Goal: Information Seeking & Learning: Learn about a topic

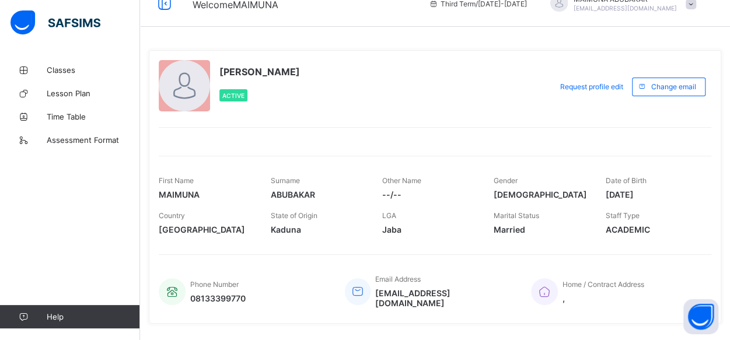
scroll to position [21, 0]
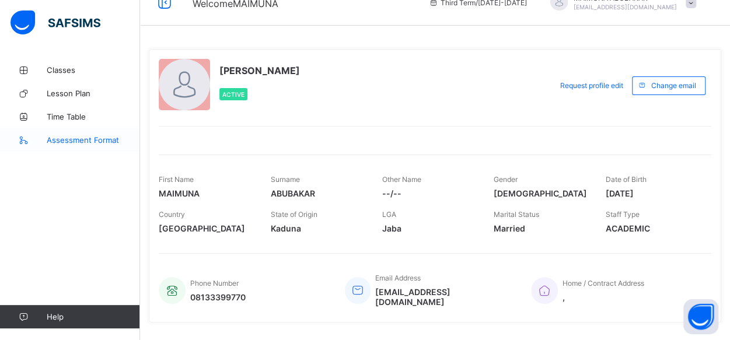
click at [86, 140] on span "Assessment Format" at bounding box center [93, 139] width 93 height 9
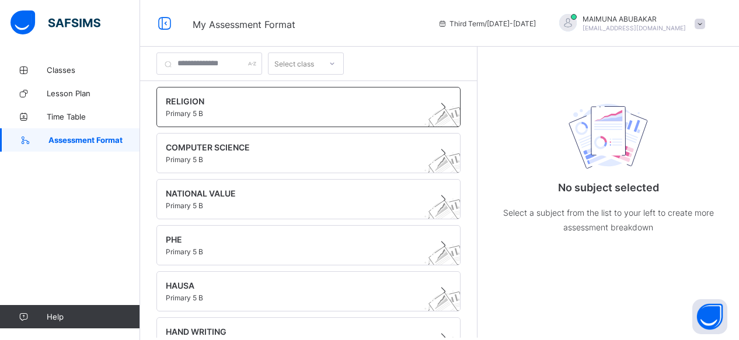
click at [194, 111] on span "Primary 5 B" at bounding box center [297, 113] width 263 height 9
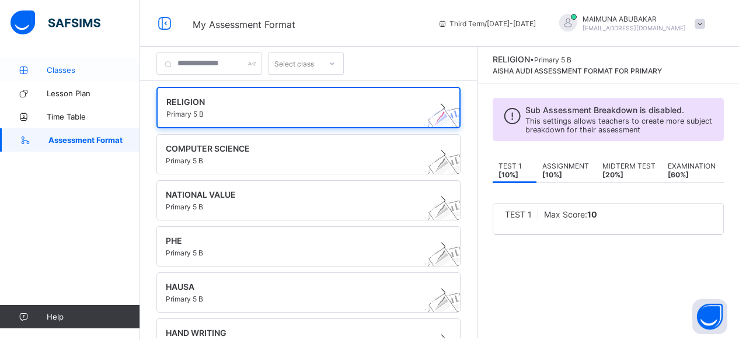
click at [66, 80] on link "Classes" at bounding box center [70, 69] width 140 height 23
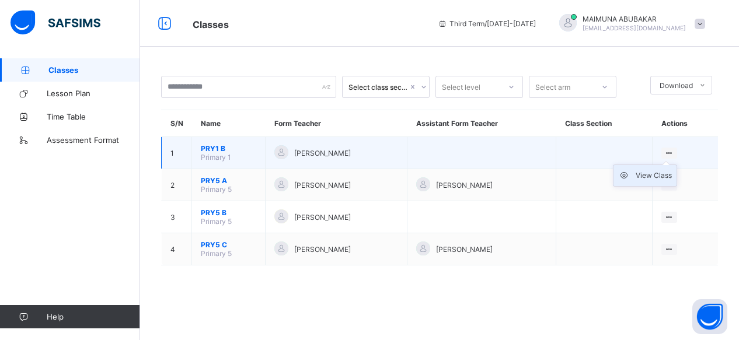
click at [662, 172] on div "View Class" at bounding box center [653, 176] width 36 height 12
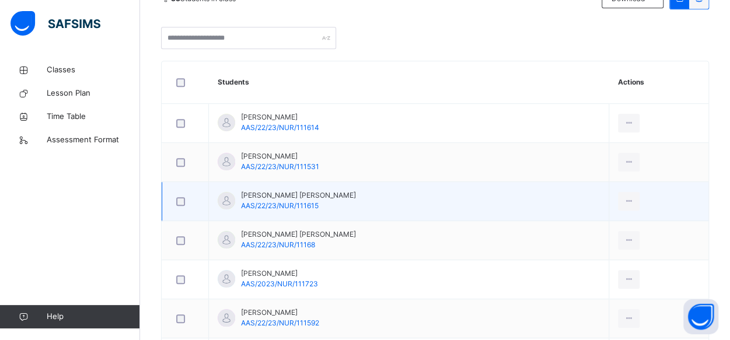
scroll to position [278, 0]
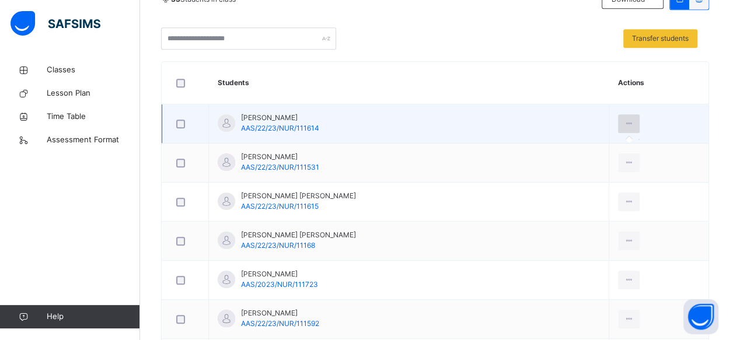
click at [624, 121] on icon at bounding box center [629, 123] width 10 height 11
click at [620, 117] on div at bounding box center [629, 123] width 22 height 19
click at [624, 127] on icon at bounding box center [629, 123] width 10 height 11
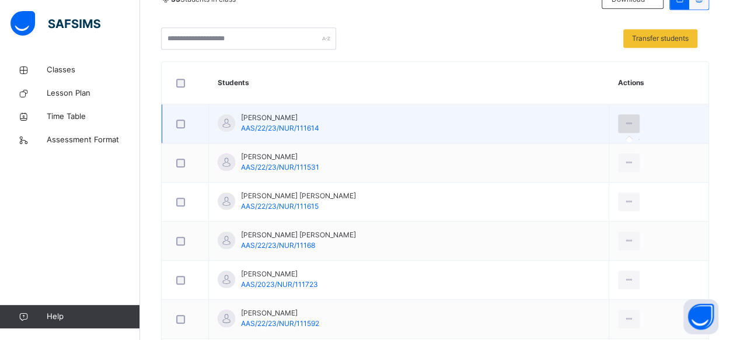
click at [624, 127] on icon at bounding box center [629, 123] width 10 height 11
click at [624, 124] on icon at bounding box center [629, 123] width 10 height 11
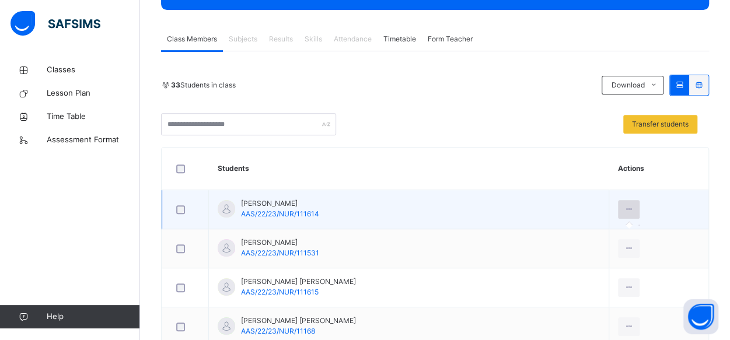
scroll to position [179, 0]
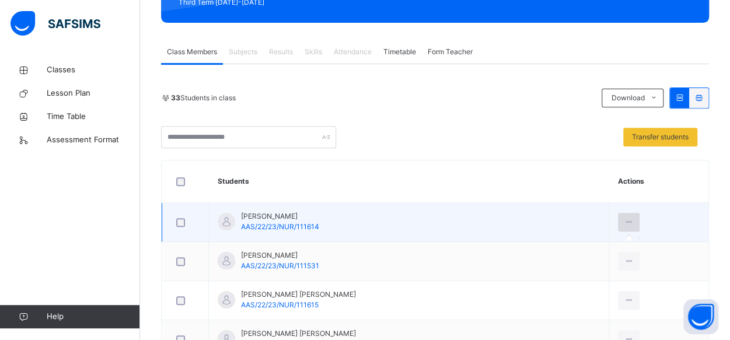
click at [624, 223] on icon at bounding box center [629, 222] width 10 height 11
click at [281, 215] on span "[PERSON_NAME]" at bounding box center [280, 216] width 78 height 11
click at [235, 221] on div "[PERSON_NAME]/22/23/NUR/111614" at bounding box center [269, 221] width 102 height 21
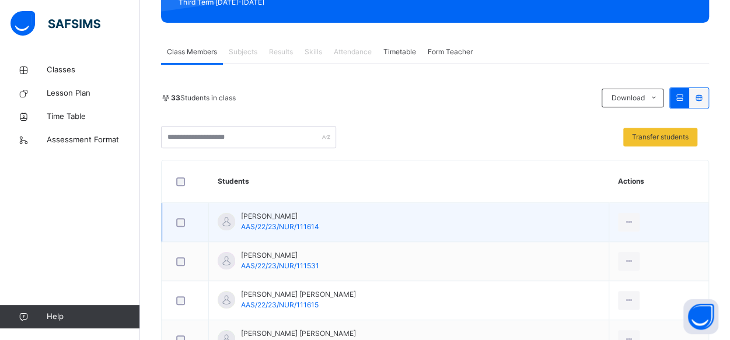
click at [211, 221] on td "[PERSON_NAME]/22/23/NUR/111614" at bounding box center [409, 222] width 400 height 39
click at [272, 225] on span "AAS/22/23/NUR/111614" at bounding box center [280, 226] width 78 height 9
click at [294, 214] on span "[PERSON_NAME]" at bounding box center [280, 216] width 78 height 11
drag, startPoint x: 294, startPoint y: 214, endPoint x: 245, endPoint y: 215, distance: 49.0
click at [245, 215] on span "[PERSON_NAME]" at bounding box center [280, 216] width 78 height 11
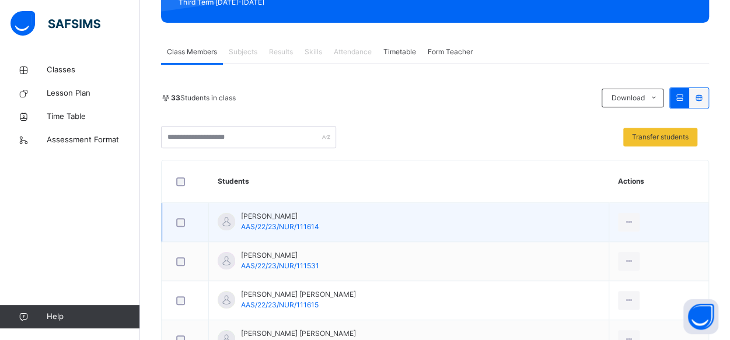
click at [245, 215] on span "[PERSON_NAME]" at bounding box center [280, 216] width 78 height 11
drag, startPoint x: 249, startPoint y: 221, endPoint x: 257, endPoint y: 228, distance: 10.8
click at [257, 228] on div "[PERSON_NAME]/22/23/NUR/111614" at bounding box center [280, 221] width 78 height 21
click at [257, 228] on span "AAS/22/23/NUR/111614" at bounding box center [280, 226] width 78 height 9
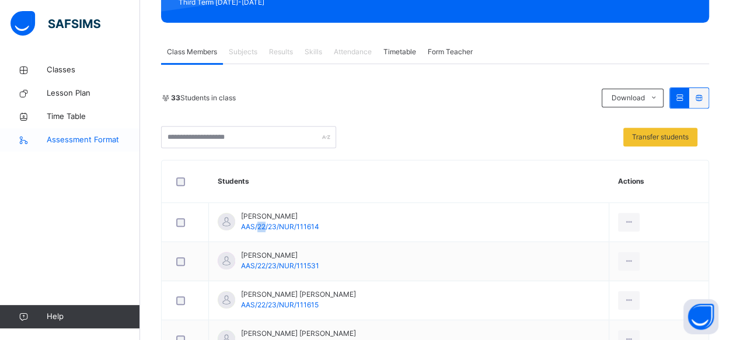
click at [74, 138] on span "Assessment Format" at bounding box center [93, 140] width 93 height 12
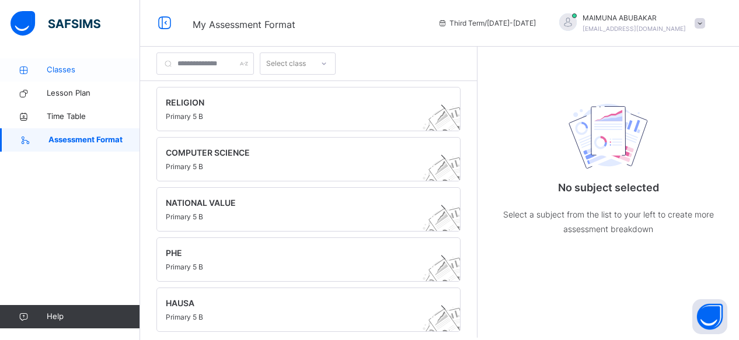
click at [71, 70] on span "Classes" at bounding box center [93, 70] width 93 height 12
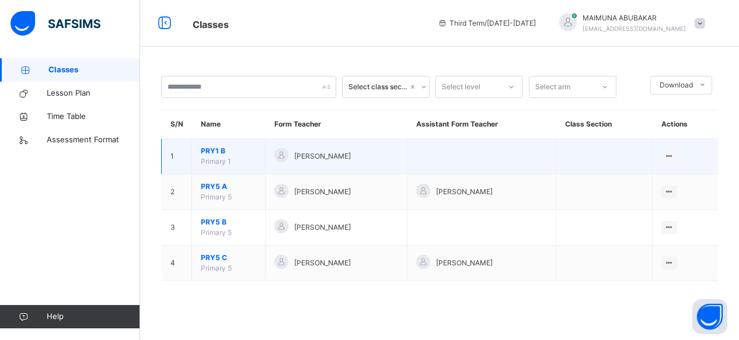
click at [318, 154] on span "[PERSON_NAME]" at bounding box center [322, 156] width 57 height 11
click at [674, 153] on icon at bounding box center [669, 156] width 10 height 9
click at [647, 180] on div "View Class" at bounding box center [653, 180] width 36 height 12
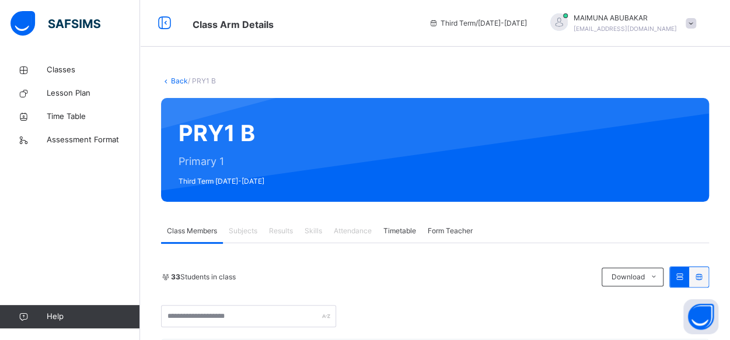
click at [253, 231] on span "Subjects" at bounding box center [243, 231] width 29 height 11
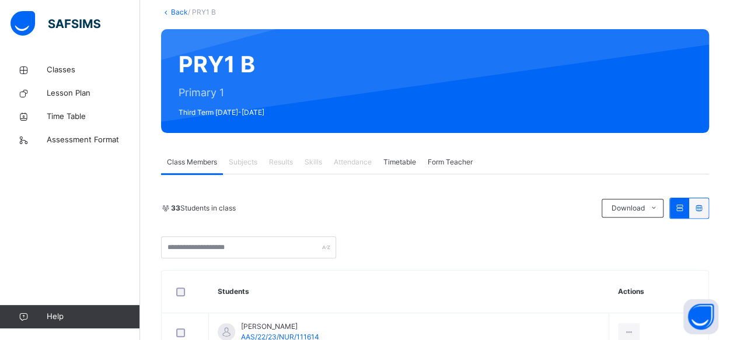
scroll to position [81, 0]
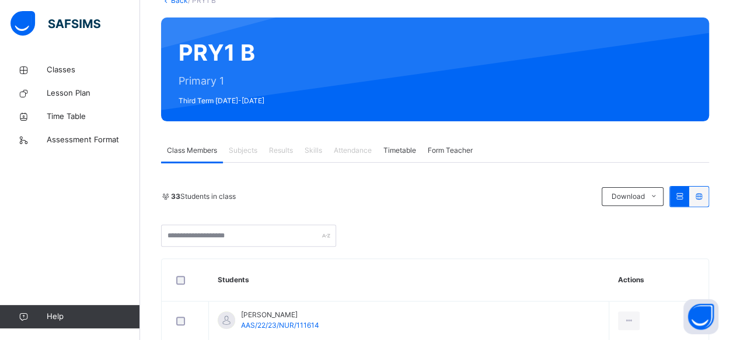
click at [238, 150] on span "Subjects" at bounding box center [243, 150] width 29 height 11
click at [252, 148] on span "Subjects" at bounding box center [243, 150] width 29 height 11
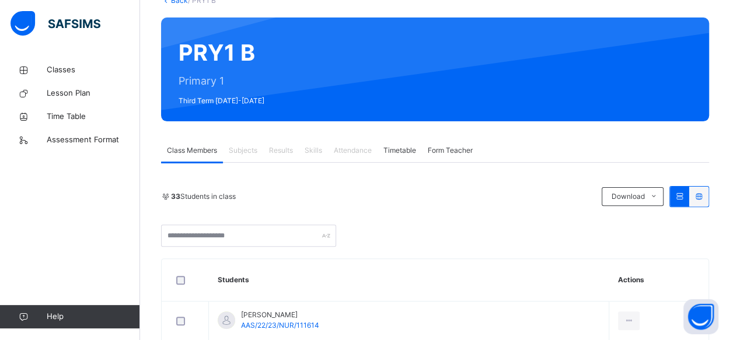
click at [282, 151] on span "Results" at bounding box center [281, 150] width 24 height 11
click at [343, 151] on span "Attendance" at bounding box center [353, 150] width 38 height 11
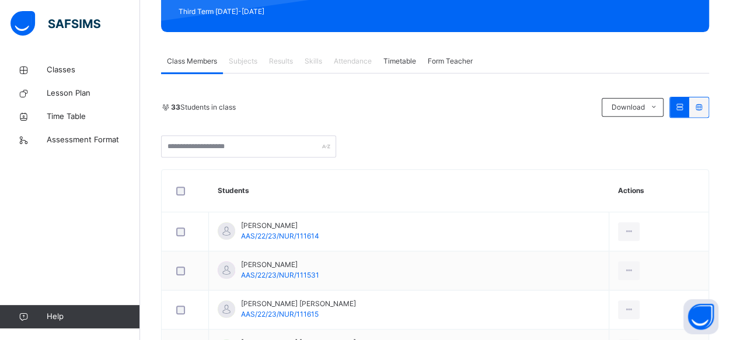
scroll to position [170, 0]
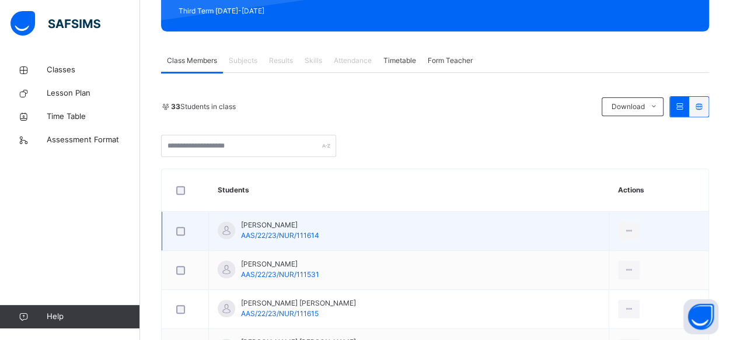
click at [187, 230] on div at bounding box center [185, 231] width 23 height 9
click at [624, 230] on icon at bounding box center [629, 231] width 10 height 11
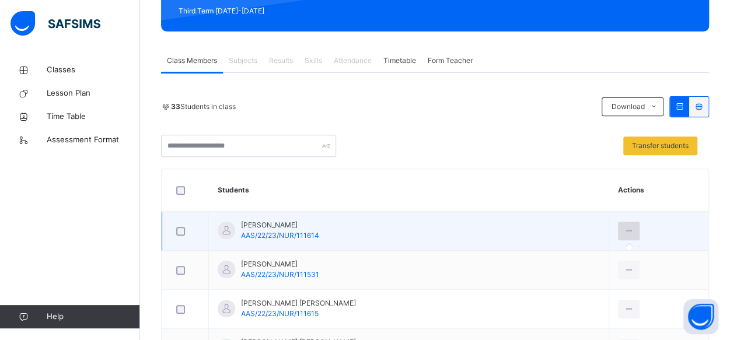
click at [624, 230] on icon at bounding box center [629, 231] width 10 height 11
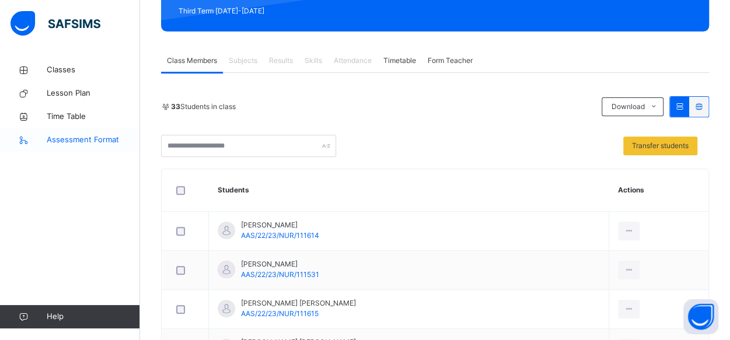
click at [81, 139] on span "Assessment Format" at bounding box center [93, 140] width 93 height 12
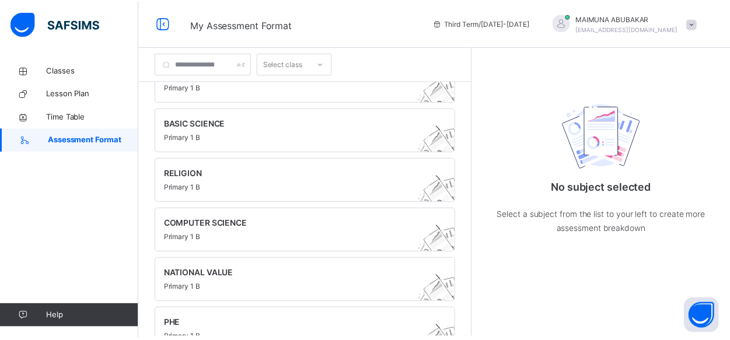
scroll to position [972, 0]
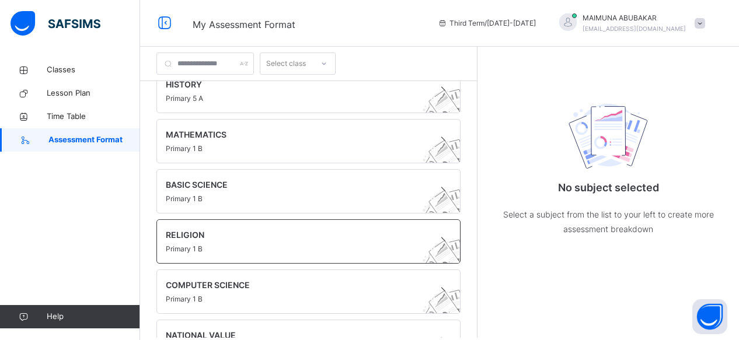
click at [196, 230] on span "RELIGION" at bounding box center [297, 235] width 263 height 12
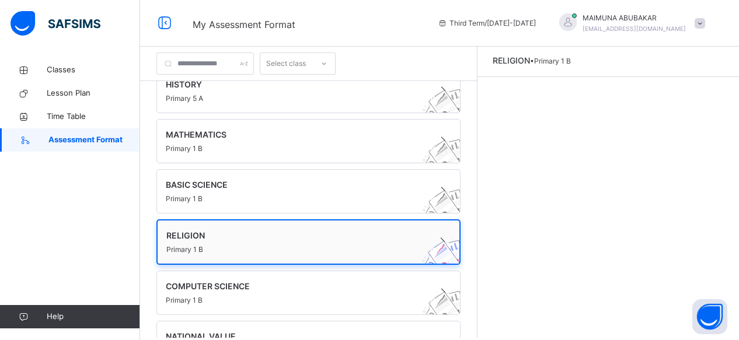
click at [196, 230] on span "RELIGION" at bounding box center [297, 235] width 262 height 12
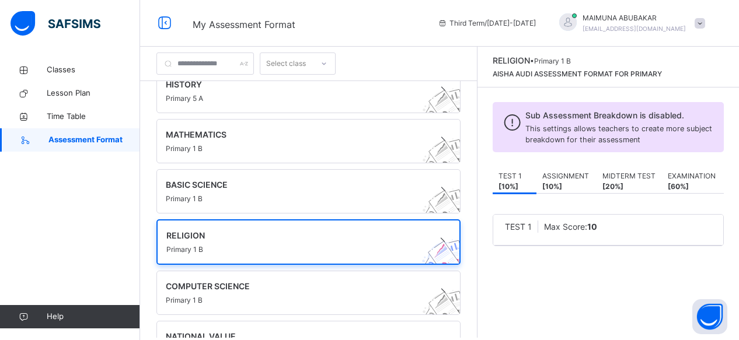
click at [552, 177] on span "ASSIGNMENT [ 10 %]" at bounding box center [565, 181] width 47 height 19
click at [621, 188] on span "MIDTERM TEST [ 20 %]" at bounding box center [628, 181] width 53 height 19
click at [65, 117] on span "Time Table" at bounding box center [93, 117] width 93 height 12
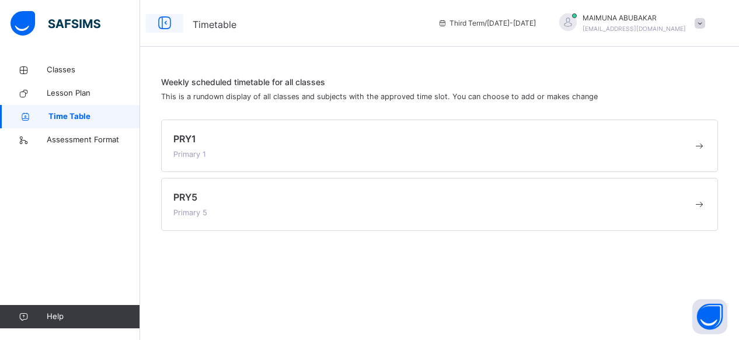
click at [168, 18] on icon at bounding box center [165, 23] width 20 height 21
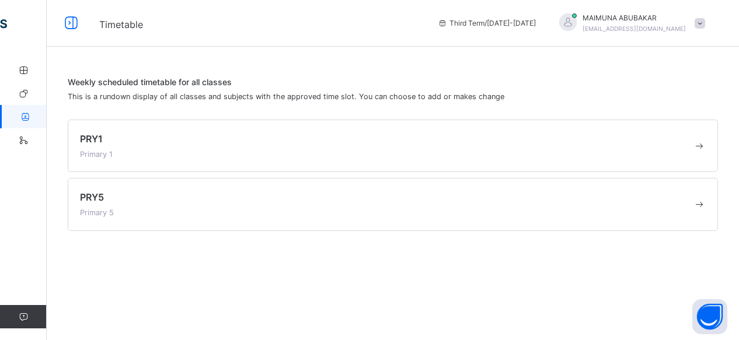
click at [107, 134] on div "PRY1 Primary 1" at bounding box center [386, 146] width 613 height 28
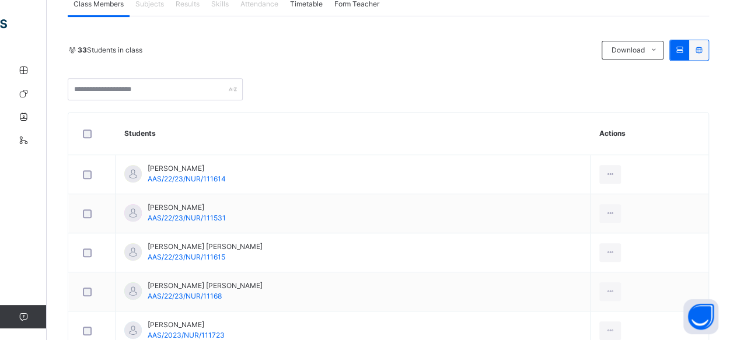
scroll to position [231, 0]
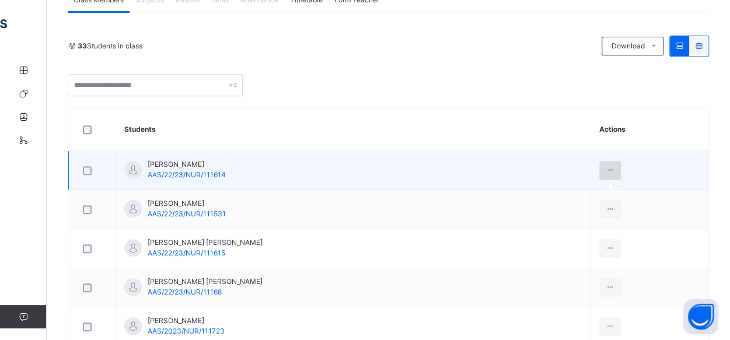
click at [599, 171] on div at bounding box center [610, 170] width 22 height 19
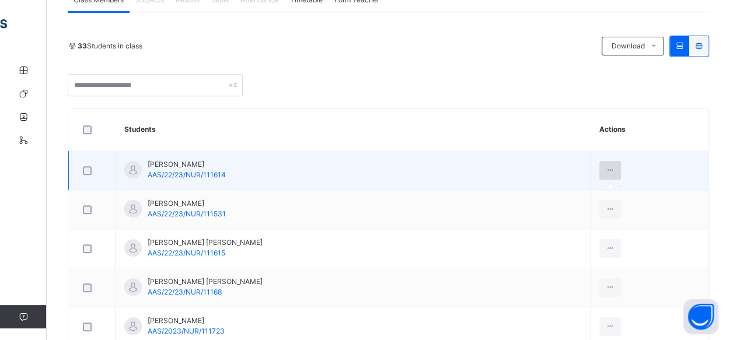
click at [599, 171] on div at bounding box center [610, 170] width 22 height 19
click at [254, 168] on td "[PERSON_NAME]/22/23/NUR/111614" at bounding box center [353, 170] width 475 height 39
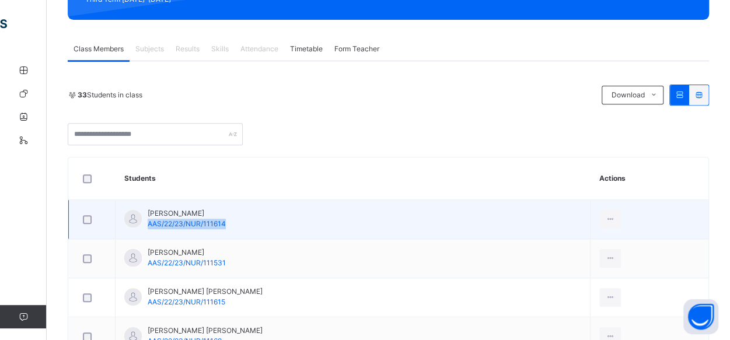
scroll to position [0, 0]
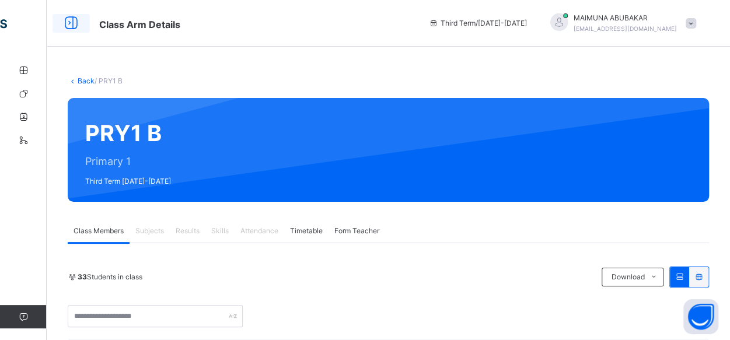
click at [68, 23] on icon at bounding box center [71, 23] width 20 height 21
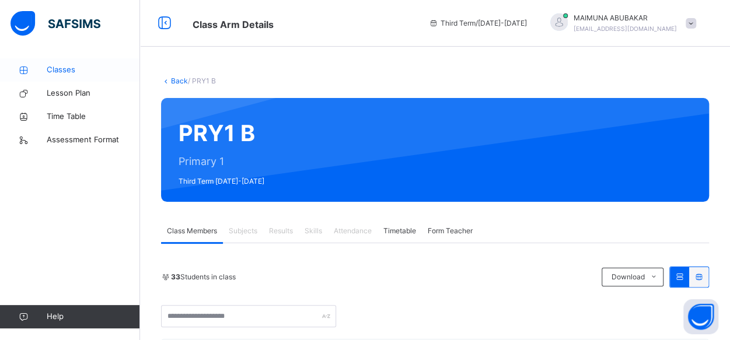
click at [60, 63] on link "Classes" at bounding box center [70, 69] width 140 height 23
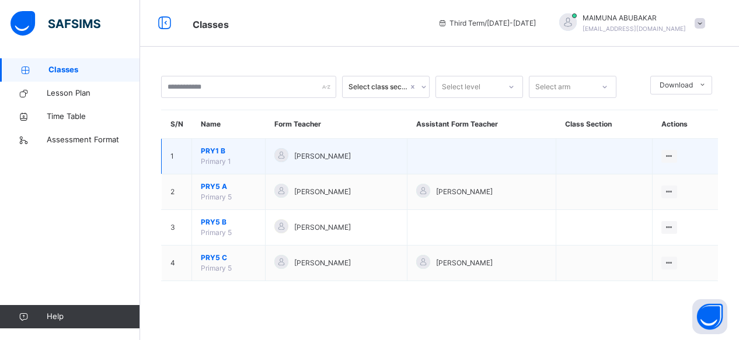
click at [274, 160] on div at bounding box center [281, 155] width 14 height 14
click at [498, 159] on td at bounding box center [481, 157] width 149 height 36
drag, startPoint x: 498, startPoint y: 159, endPoint x: 304, endPoint y: 146, distance: 194.1
click at [498, 159] on td at bounding box center [481, 157] width 149 height 36
click at [294, 158] on span "[PERSON_NAME]" at bounding box center [322, 156] width 57 height 11
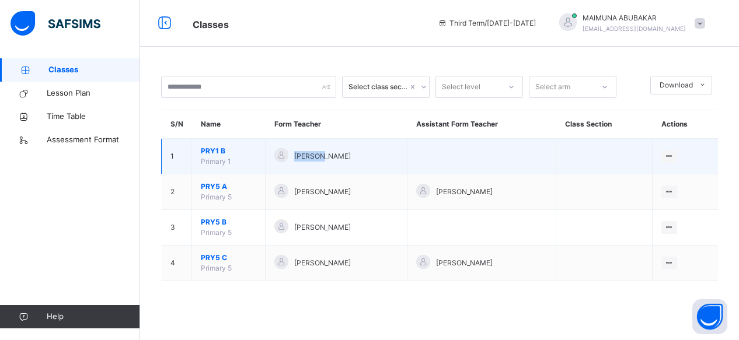
click at [294, 158] on span "[PERSON_NAME]" at bounding box center [322, 156] width 57 height 11
click at [211, 159] on span "Primary 1" at bounding box center [216, 161] width 30 height 9
drag, startPoint x: 211, startPoint y: 159, endPoint x: 253, endPoint y: 163, distance: 41.7
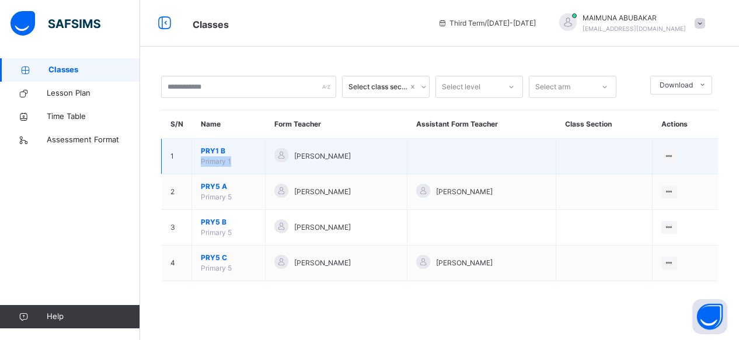
click at [253, 163] on tr "1 PRY1 B Primary 1 [PERSON_NAME] View Class" at bounding box center [440, 157] width 557 height 36
click at [651, 178] on div "View Class" at bounding box center [653, 180] width 36 height 12
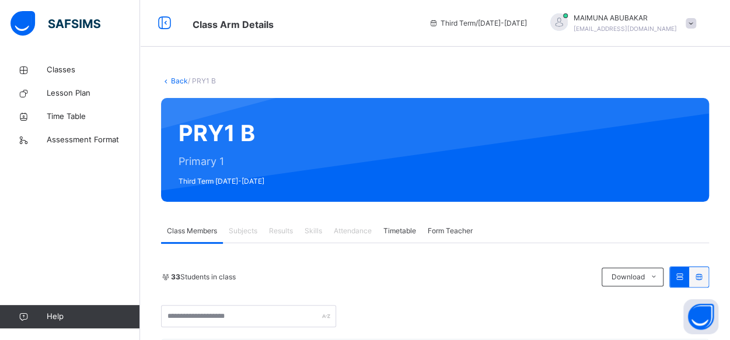
click at [272, 232] on span "Results" at bounding box center [281, 231] width 24 height 11
click at [291, 229] on span "Results" at bounding box center [281, 231] width 24 height 11
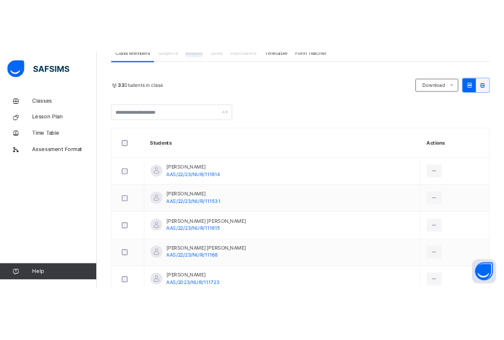
scroll to position [234, 0]
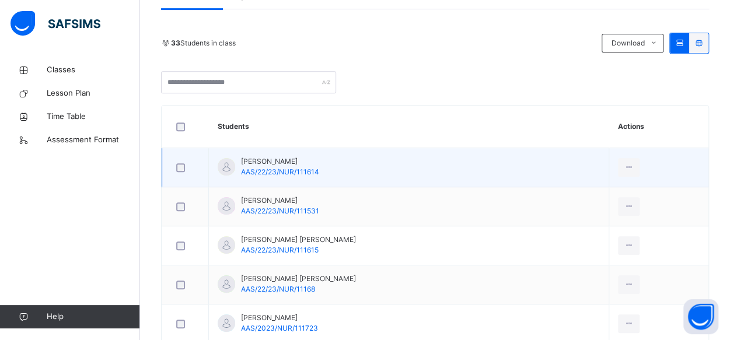
click at [178, 161] on div at bounding box center [185, 167] width 29 height 25
click at [268, 167] on span "AAS/22/23/NUR/111614" at bounding box center [280, 171] width 78 height 9
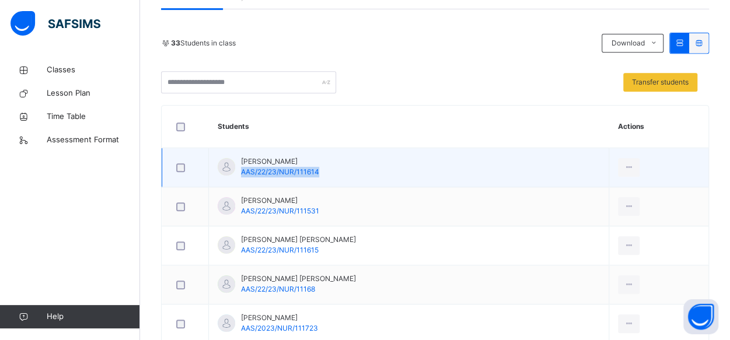
click at [268, 167] on span "AAS/22/23/NUR/111614" at bounding box center [280, 171] width 78 height 9
click at [270, 166] on div "[PERSON_NAME]/22/23/NUR/111614" at bounding box center [280, 166] width 78 height 21
drag, startPoint x: 336, startPoint y: 156, endPoint x: 263, endPoint y: 154, distance: 73.0
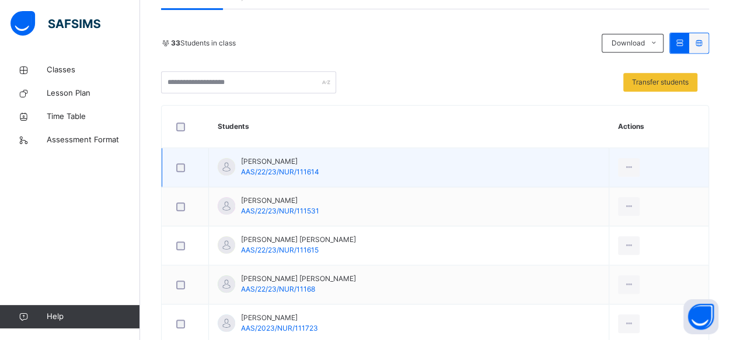
click at [254, 152] on td "[PERSON_NAME]/22/23/NUR/111614" at bounding box center [409, 167] width 400 height 39
click at [624, 163] on icon at bounding box center [629, 167] width 10 height 11
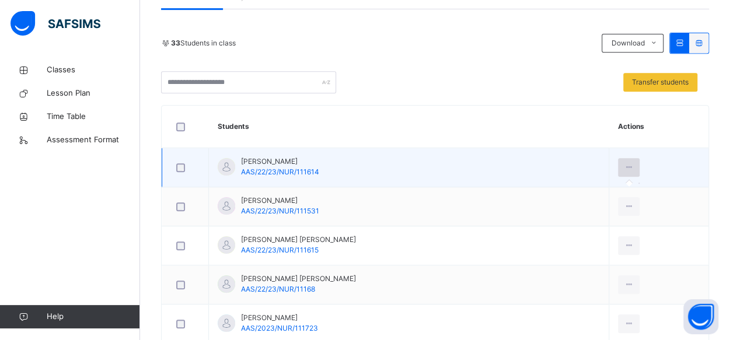
click at [624, 163] on icon at bounding box center [629, 167] width 10 height 11
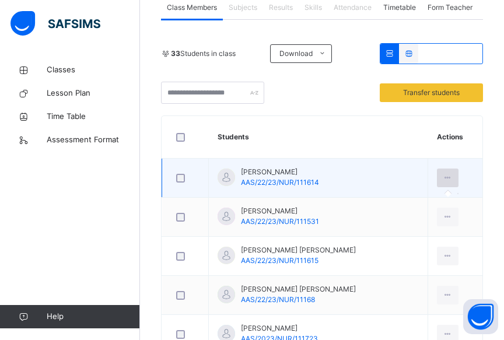
click at [446, 173] on icon at bounding box center [448, 178] width 10 height 11
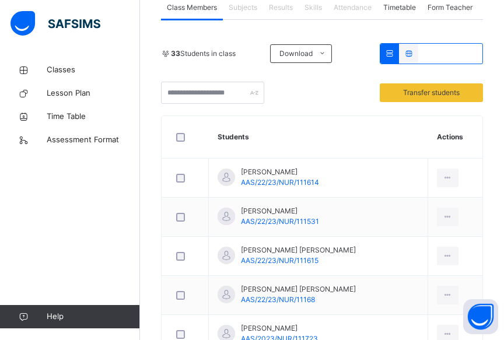
drag, startPoint x: 446, startPoint y: 170, endPoint x: 243, endPoint y: 130, distance: 207.1
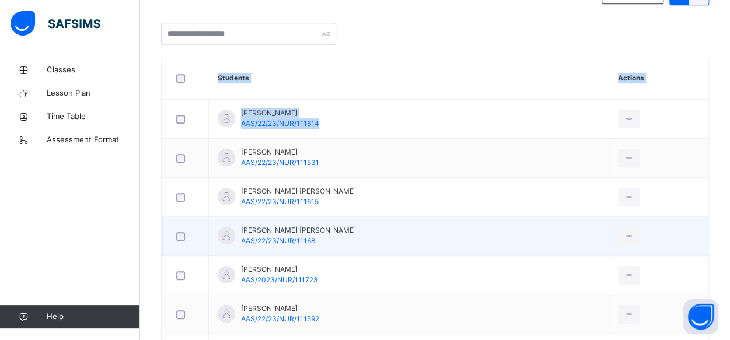
scroll to position [165, 0]
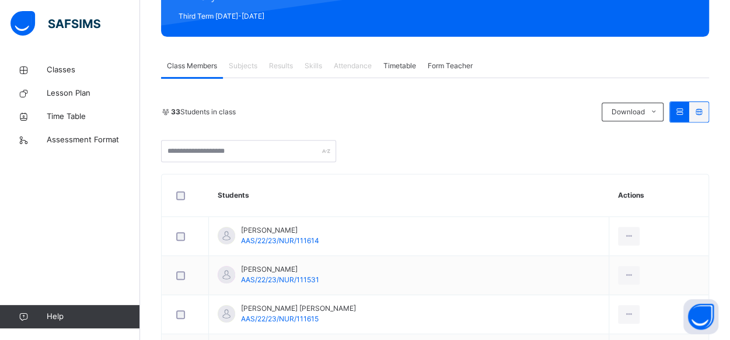
click at [438, 130] on div "33 Students in class Download Pdf Report Excel Report" at bounding box center [435, 132] width 548 height 61
click at [446, 67] on span "Form Teacher" at bounding box center [450, 66] width 45 height 11
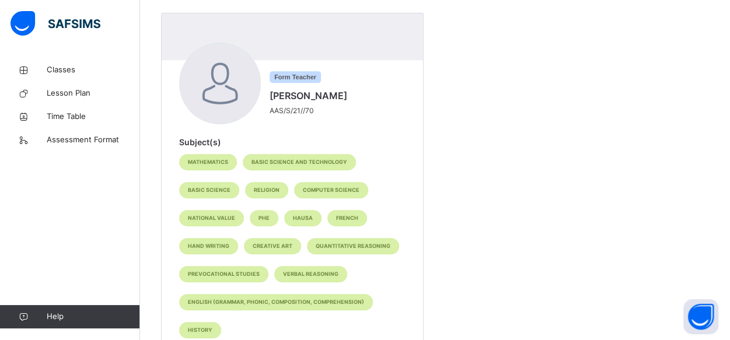
scroll to position [267, 0]
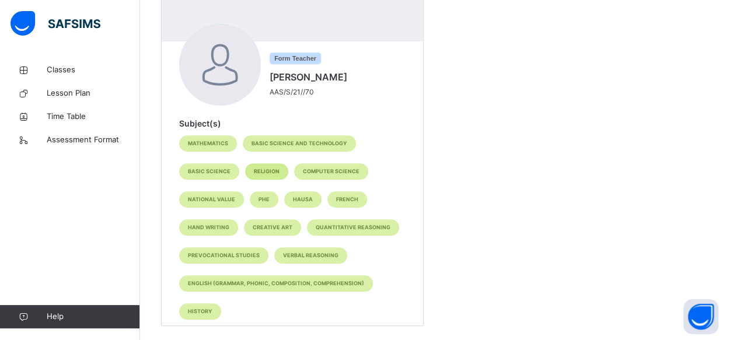
click at [263, 169] on span "RELIGION" at bounding box center [267, 171] width 26 height 8
drag, startPoint x: 263, startPoint y: 169, endPoint x: 275, endPoint y: 170, distance: 12.3
click at [275, 170] on span "RELIGION" at bounding box center [267, 171] width 26 height 8
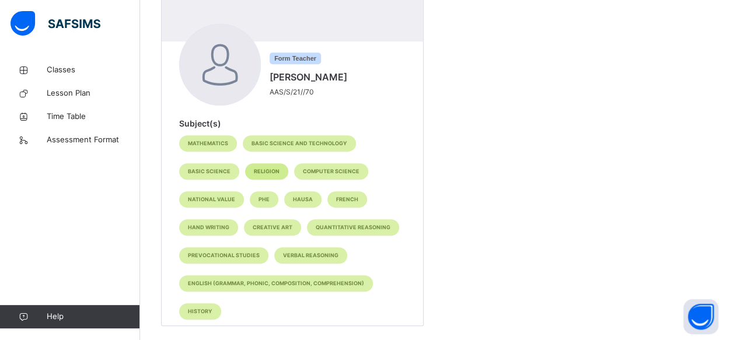
click at [275, 170] on span "RELIGION" at bounding box center [267, 171] width 26 height 8
click at [22, 201] on div "Classes Lesson Plan Time Table Assessment Format Help" at bounding box center [70, 194] width 140 height 294
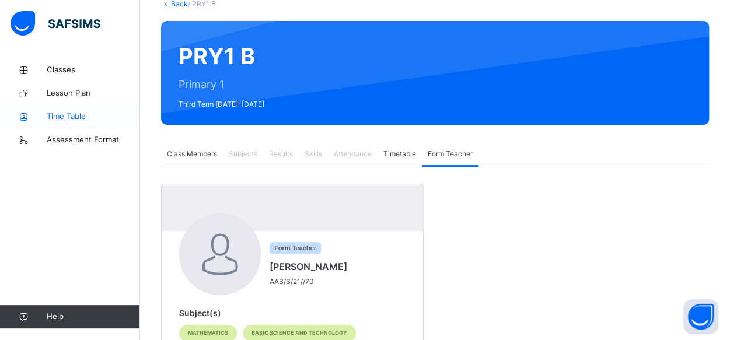
scroll to position [63, 0]
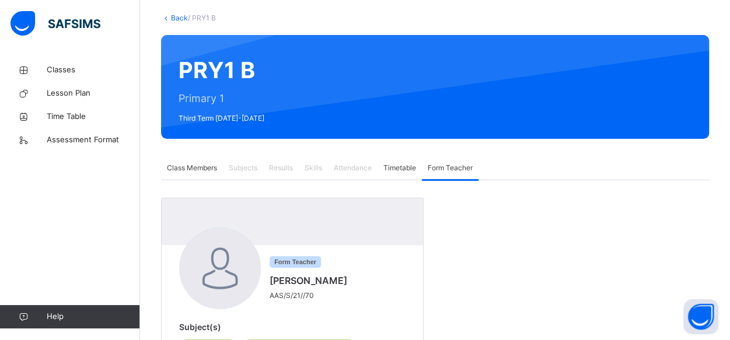
click at [358, 166] on span "Attendance" at bounding box center [353, 168] width 38 height 11
click at [309, 169] on span "Skills" at bounding box center [314, 168] width 18 height 11
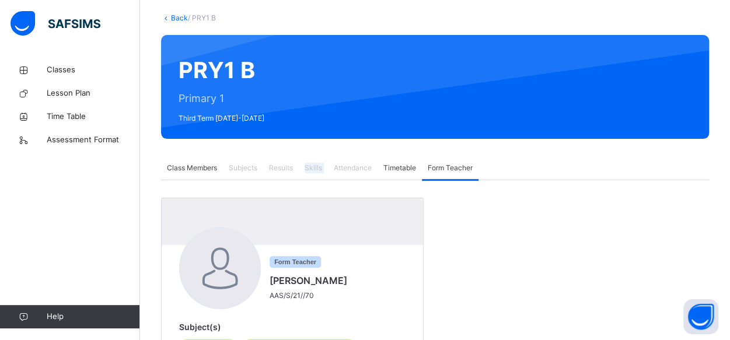
click at [309, 169] on span "Skills" at bounding box center [314, 168] width 18 height 11
click at [81, 146] on link "Assessment Format" at bounding box center [70, 139] width 140 height 23
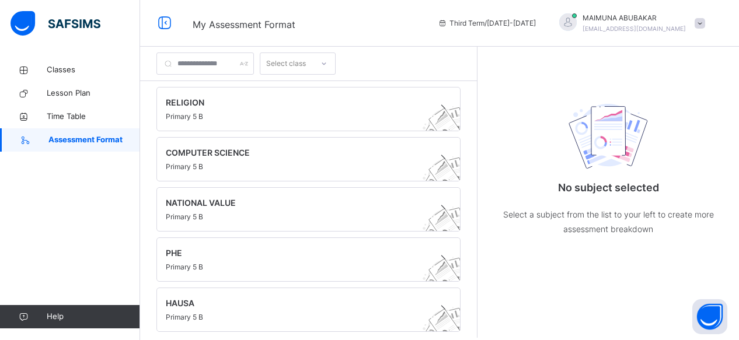
click at [52, 137] on span "Assessment Format" at bounding box center [94, 140] width 92 height 12
click at [224, 110] on span at bounding box center [297, 110] width 263 height 3
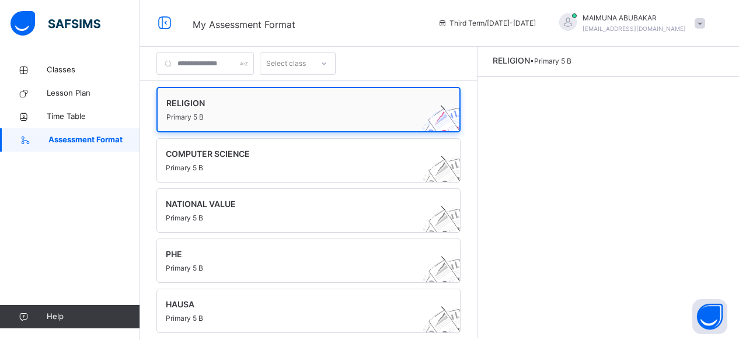
click at [224, 110] on span at bounding box center [297, 110] width 262 height 3
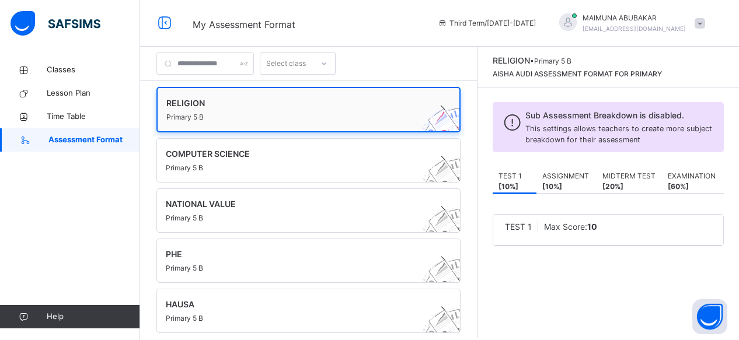
click at [224, 110] on span at bounding box center [297, 110] width 262 height 3
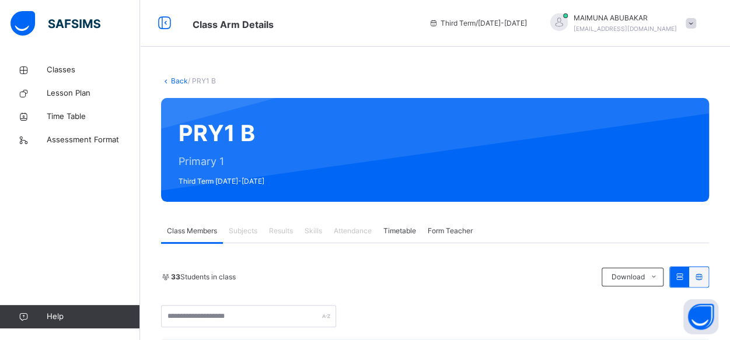
click at [167, 82] on icon at bounding box center [166, 80] width 10 height 9
click at [165, 82] on icon at bounding box center [166, 80] width 10 height 9
